Goal: Task Accomplishment & Management: Complete application form

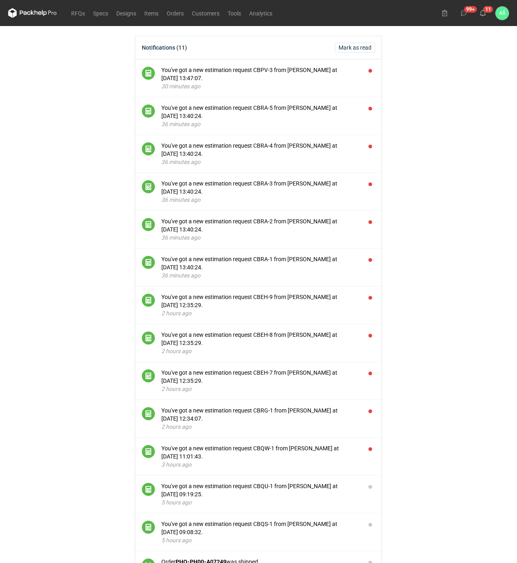
scroll to position [54, 0]
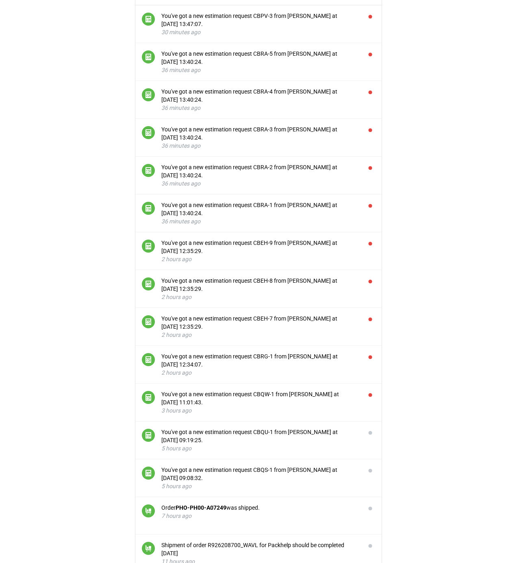
click at [423, 204] on main "Notifications (11) [PERSON_NAME] as read You've got a new estimation request CB…" at bounding box center [258, 567] width 507 height 1190
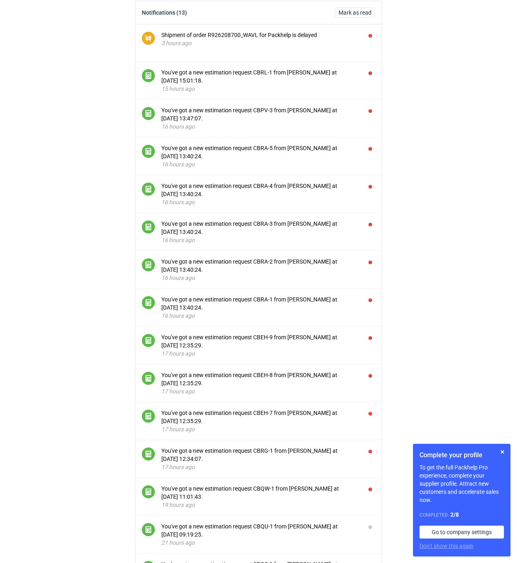
scroll to position [54, 0]
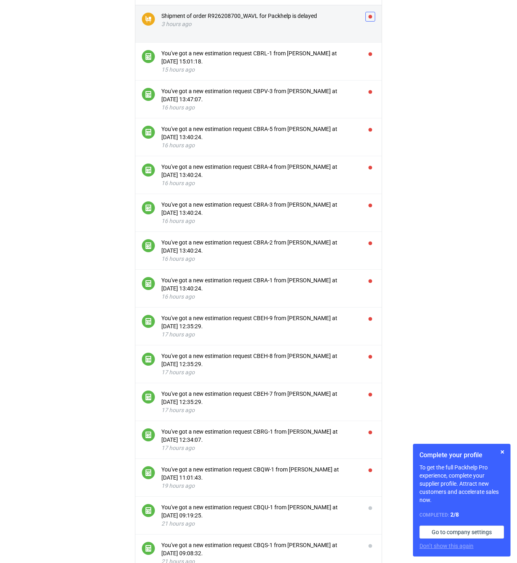
click at [374, 16] on button "button" at bounding box center [370, 17] width 10 height 10
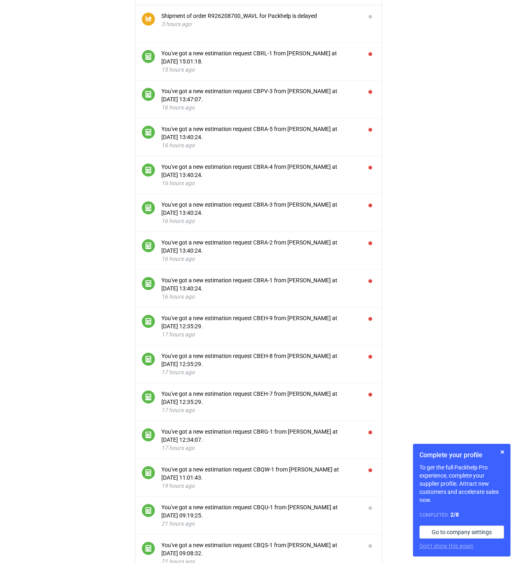
scroll to position [0, 0]
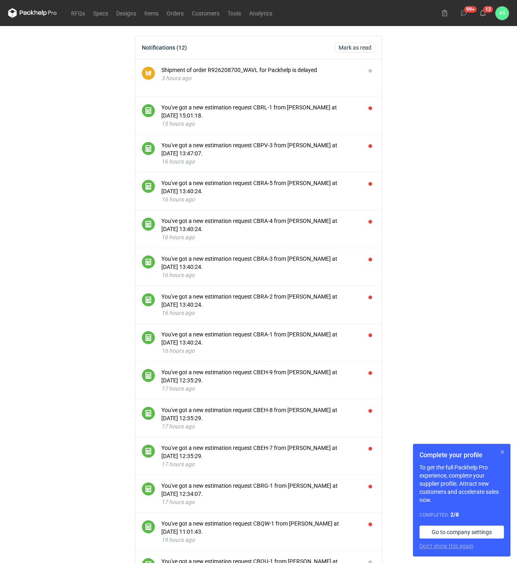
click at [500, 453] on button "button" at bounding box center [503, 452] width 10 height 10
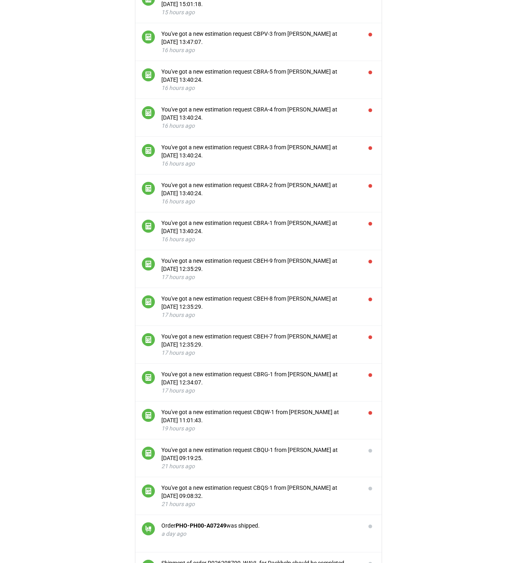
scroll to position [217, 0]
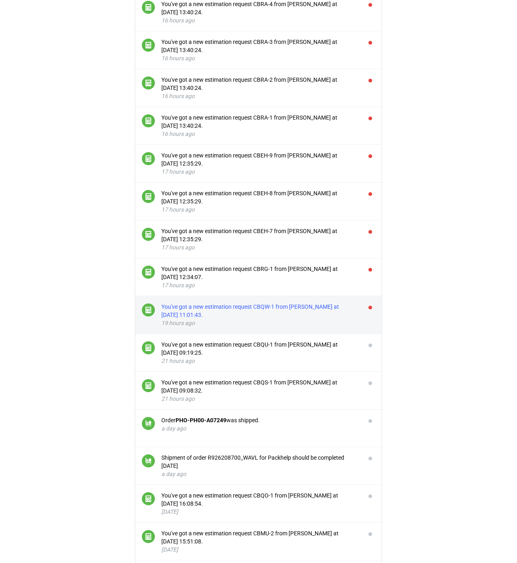
click at [253, 315] on div "You've got a new estimation request CBQW-1 from [PERSON_NAME] at [DATE] 11:01:4…" at bounding box center [260, 310] width 198 height 16
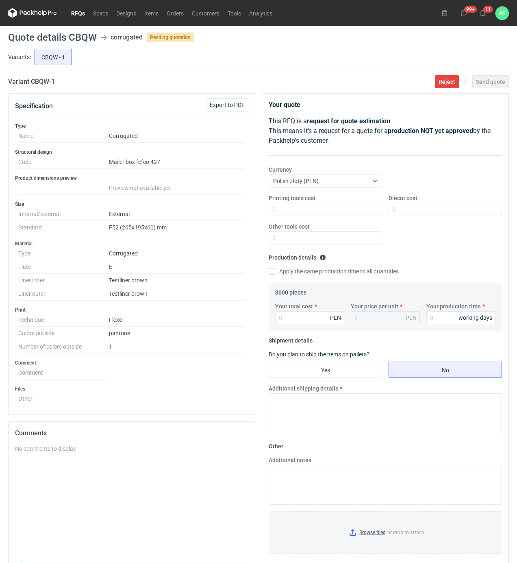
click at [191, 397] on dd at bounding box center [177, 397] width 136 height 10
click at [346, 207] on input "Printing tools cost" at bounding box center [325, 209] width 113 height 13
type input "1000"
click at [291, 313] on input "Your total cost" at bounding box center [309, 317] width 69 height 13
click at [295, 323] on input "Your total cost" at bounding box center [309, 317] width 69 height 13
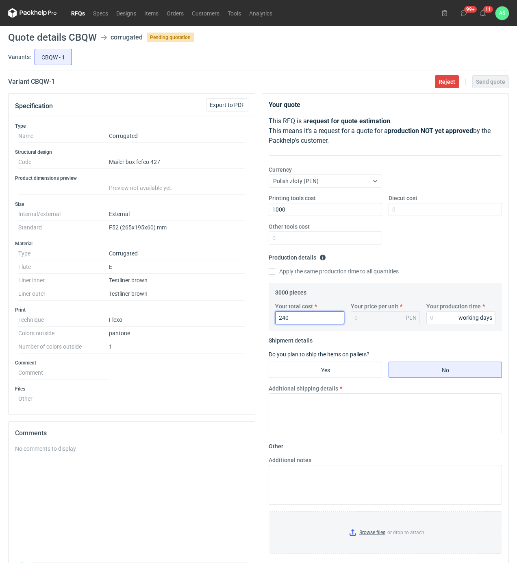
type input "2400"
type input "0.8"
type input "2400"
type input "15"
drag, startPoint x: 301, startPoint y: 373, endPoint x: 352, endPoint y: 383, distance: 52.1
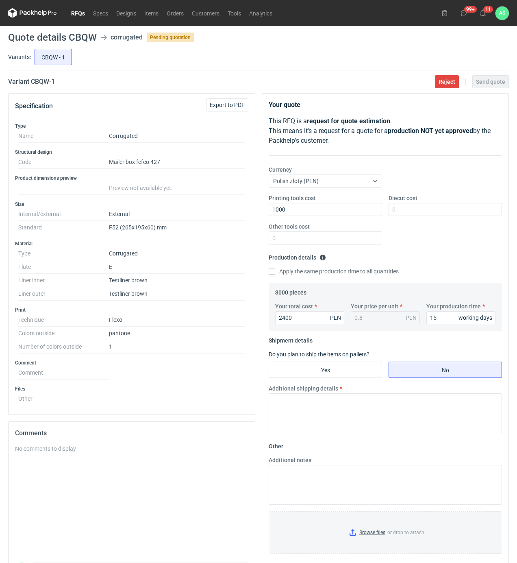
click at [301, 373] on input "Yes" at bounding box center [325, 369] width 113 height 15
radio input "true"
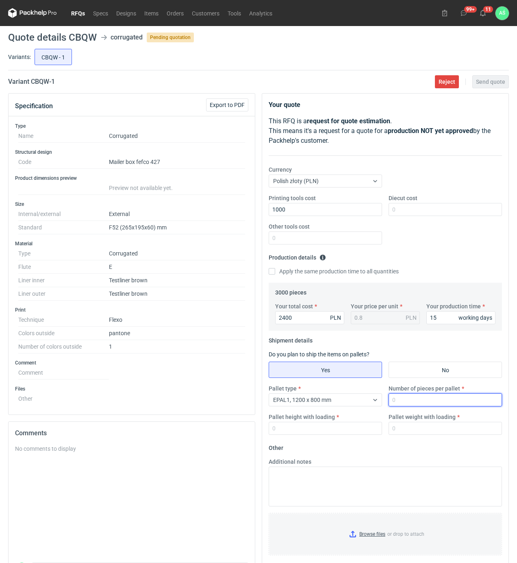
click at [414, 404] on input "Number of pieces per pallet" at bounding box center [445, 399] width 113 height 13
click at [371, 402] on div at bounding box center [375, 399] width 13 height 7
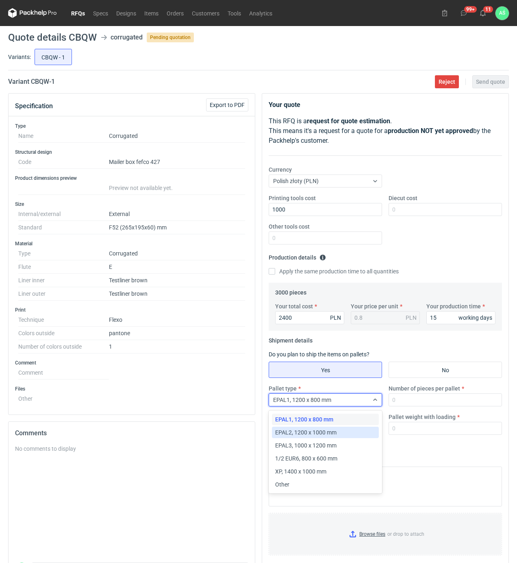
click at [324, 432] on span "EPAL2, 1200 x 1000 mm" at bounding box center [305, 432] width 61 height 8
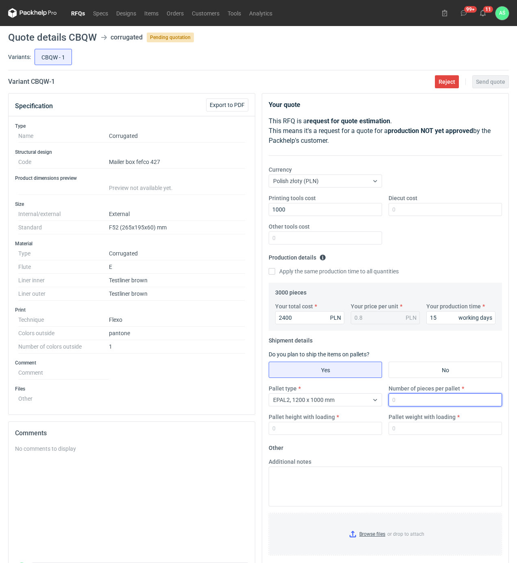
click at [402, 402] on input "Number of pieces per pallet" at bounding box center [445, 399] width 113 height 13
type input "3000"
type input "1800"
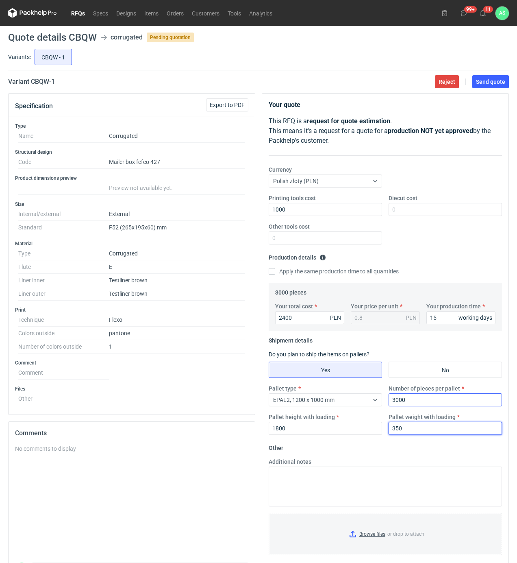
type input "350"
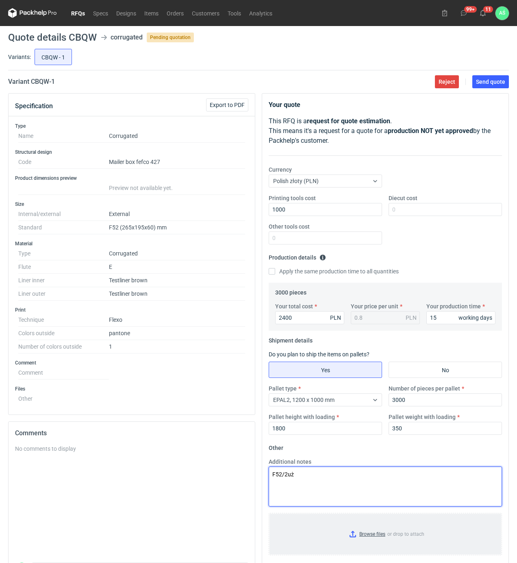
type textarea "F52/2uż"
click at [376, 540] on input "Browse files or drop to attach" at bounding box center [386, 533] width 232 height 41
click at [490, 72] on main "Quote details CBQW corrugated Pending quotation Variants: CBQW - 1 Variant CBQW…" at bounding box center [258, 321] width 507 height 590
click at [492, 81] on span "Send quote" at bounding box center [490, 82] width 29 height 6
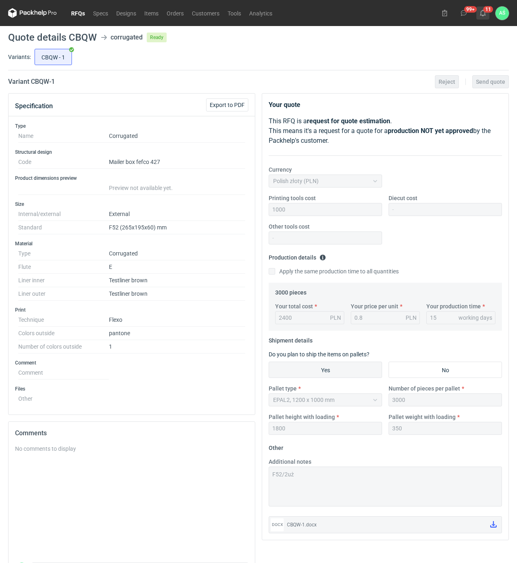
click at [483, 15] on use at bounding box center [483, 13] width 6 height 7
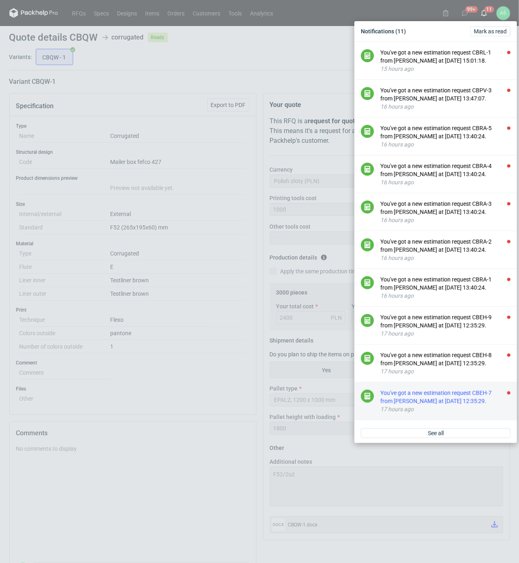
click at [444, 405] on div "You've got a new estimation request CBEH-7 from [PERSON_NAME] at [DATE] 12:35:2…" at bounding box center [445, 397] width 130 height 16
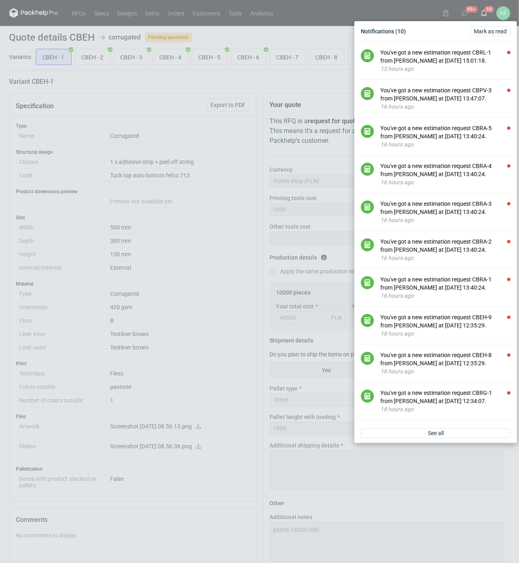
click at [174, 110] on div "Notifications (10) Mark as read You've got a new estimation request CBRL-1 from…" at bounding box center [259, 281] width 519 height 563
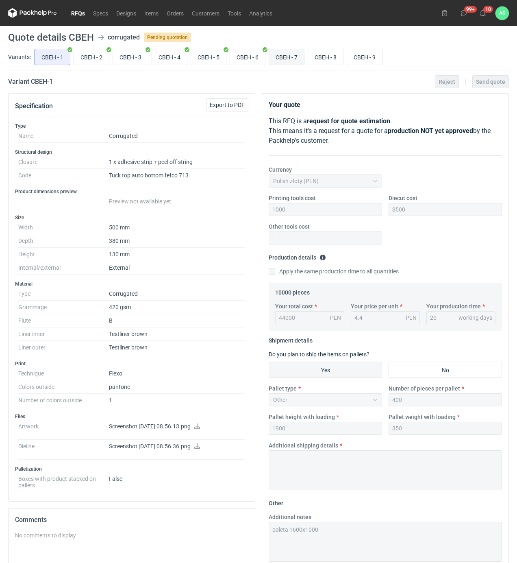
click at [288, 59] on input "CBEH - 7" at bounding box center [286, 56] width 35 height 15
radio input "true"
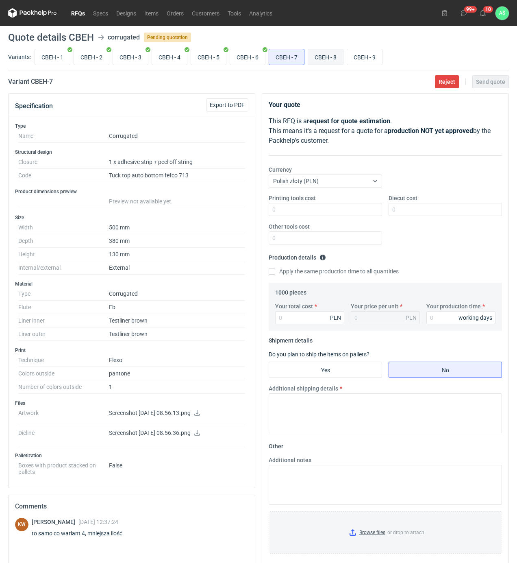
click at [322, 59] on input "CBEH - 8" at bounding box center [325, 56] width 35 height 15
radio input "true"
click at [363, 57] on input "CBEH - 9" at bounding box center [364, 56] width 35 height 15
radio input "true"
click at [288, 57] on input "CBEH - 7" at bounding box center [286, 56] width 35 height 15
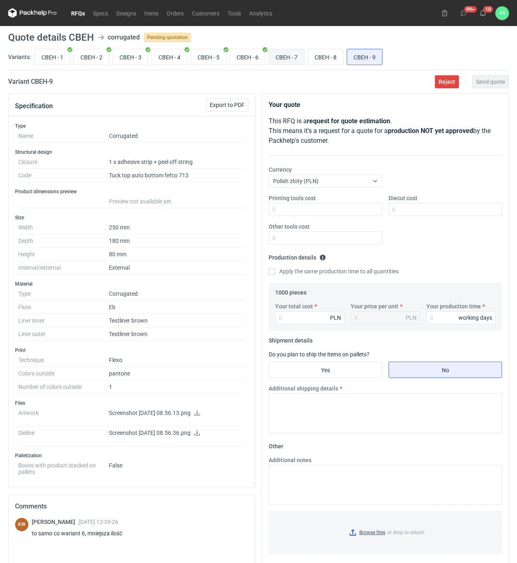
radio input "true"
click at [174, 58] on input "CBEH - 4" at bounding box center [169, 56] width 35 height 15
radio input "true"
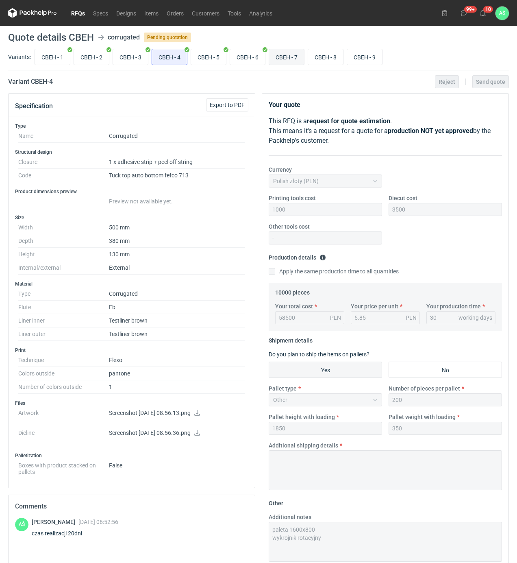
click at [290, 56] on input "CBEH - 7" at bounding box center [286, 56] width 35 height 15
radio input "true"
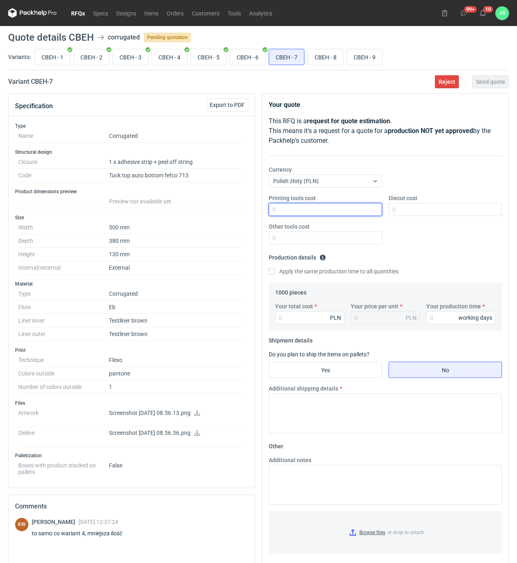
click at [371, 210] on input "Printing tools cost" at bounding box center [325, 209] width 113 height 13
type input "1000"
type input "3500"
type input "6870"
type input "6.87"
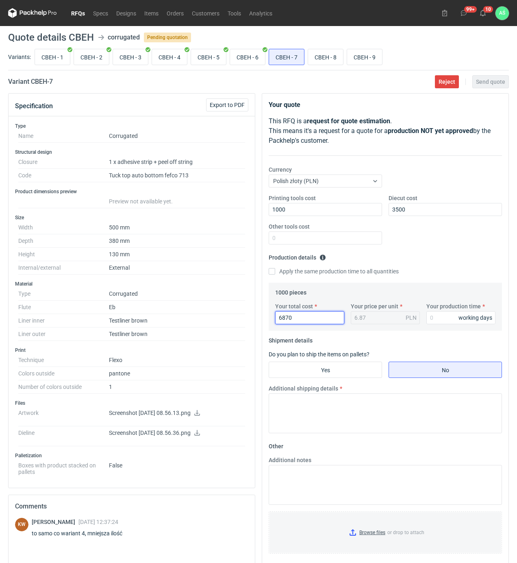
drag, startPoint x: 287, startPoint y: 315, endPoint x: 282, endPoint y: 316, distance: 4.5
click at [282, 316] on input "6870" at bounding box center [309, 317] width 69 height 13
type input "6570"
type input "6.57"
type input "6570"
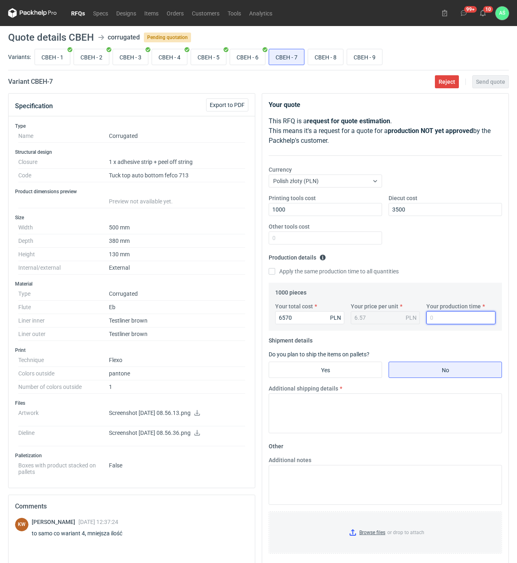
click at [443, 315] on input "Your production time" at bounding box center [460, 317] width 69 height 13
type input "15"
click at [353, 373] on input "Yes" at bounding box center [325, 369] width 113 height 15
radio input "true"
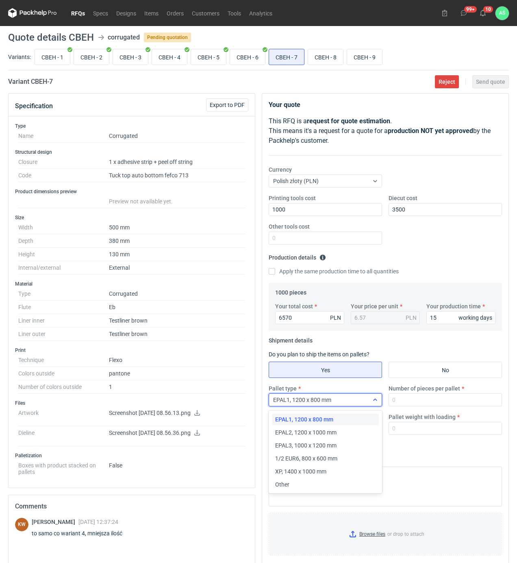
drag, startPoint x: 357, startPoint y: 402, endPoint x: 347, endPoint y: 412, distance: 13.5
click at [358, 402] on div "EPAL1, 1200 x 800 mm" at bounding box center [319, 399] width 100 height 11
click at [293, 483] on div "Other" at bounding box center [325, 484] width 100 height 8
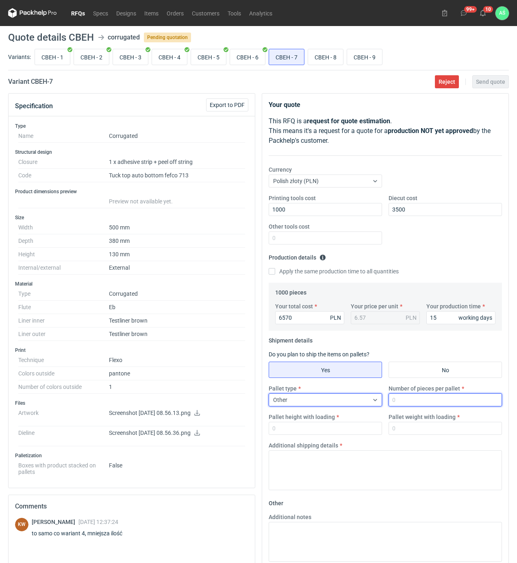
click at [418, 403] on input "Number of pieces per pallet" at bounding box center [445, 399] width 113 height 13
type input "200"
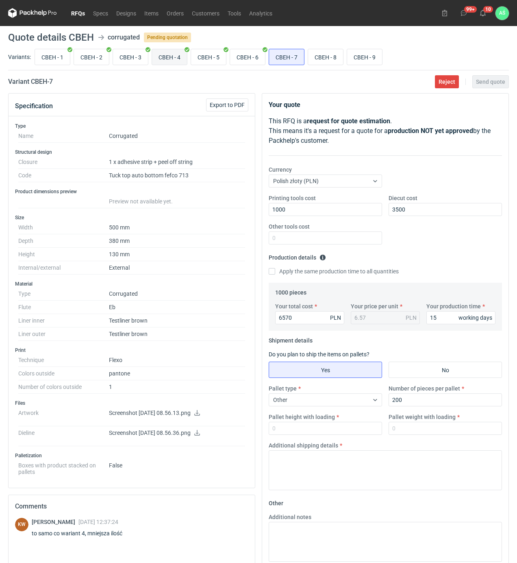
click at [177, 62] on input "CBEH - 4" at bounding box center [169, 56] width 35 height 15
radio input "true"
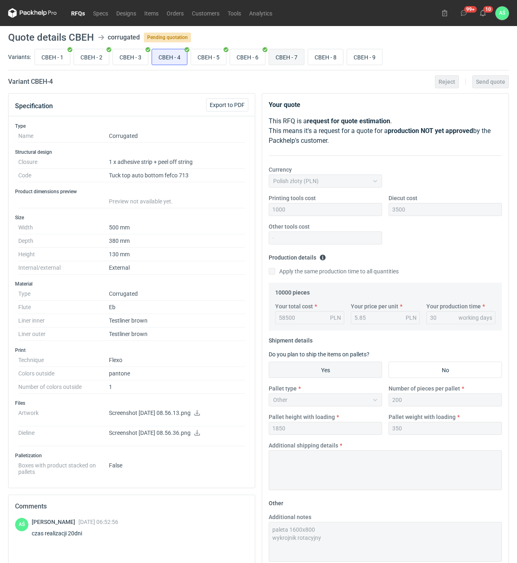
click at [295, 59] on input "CBEH - 7" at bounding box center [286, 56] width 35 height 15
radio input "true"
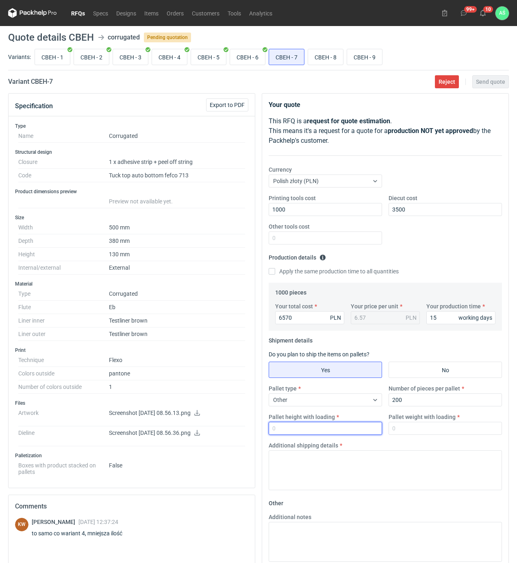
click at [282, 433] on input "Pallet height with loading" at bounding box center [325, 428] width 113 height 13
type input "1850"
type input "350"
paste textarea "paleta 1600x800 wykrojnik rotacyjny"
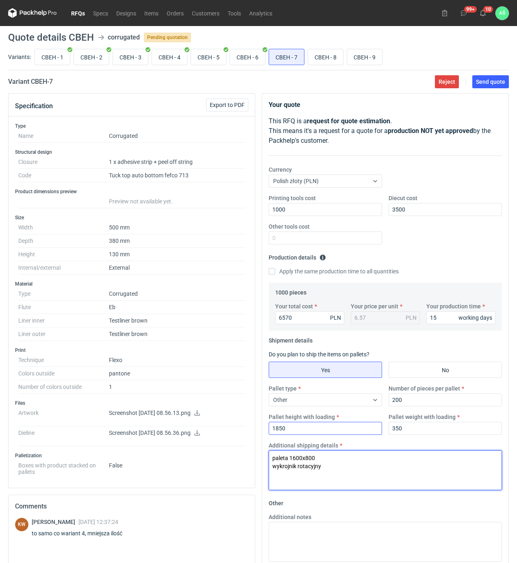
scroll to position [130, 0]
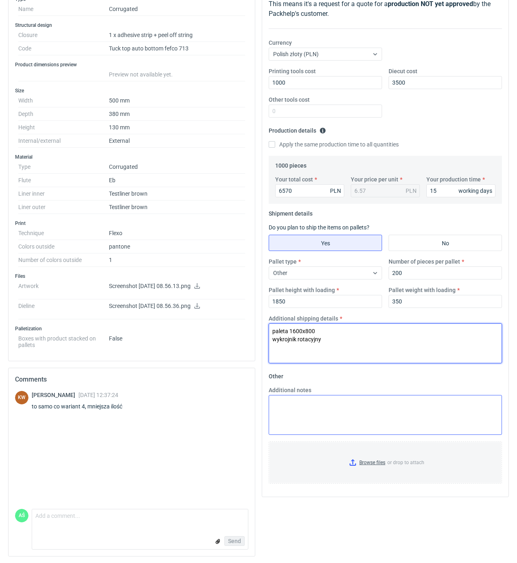
type textarea "paleta 1600x800 wykrojnik rotacyjny"
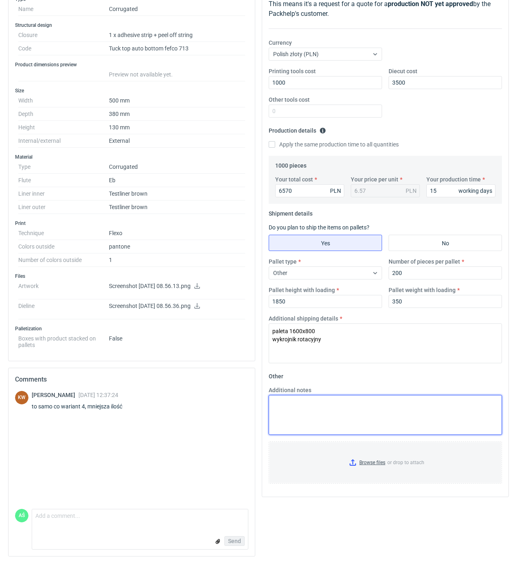
click at [295, 417] on textarea "Additional notes" at bounding box center [385, 415] width 233 height 40
paste textarea "paleta 1600x800 wykrojnik rotacyjny"
type textarea "paleta 1600x800 wykrojnik rotacyjny"
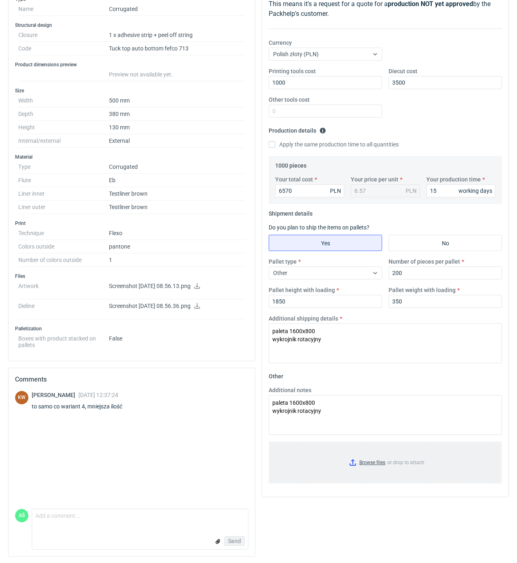
click at [373, 461] on input "Browse files or drop to attach" at bounding box center [386, 462] width 232 height 41
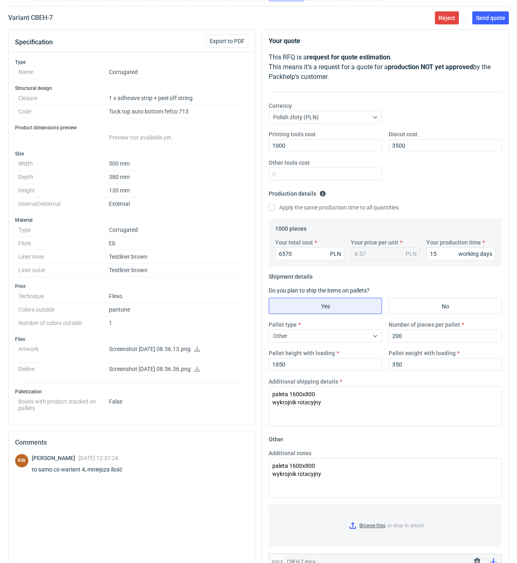
scroll to position [0, 0]
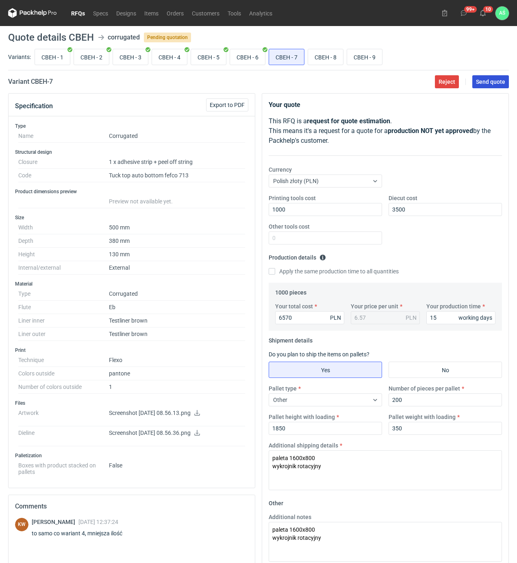
click at [487, 88] on button "Send quote" at bounding box center [490, 81] width 37 height 13
